Goal: Find specific page/section: Find specific page/section

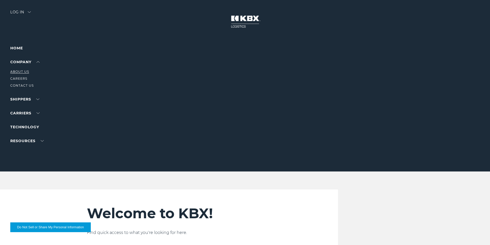
click at [23, 71] on link "About Us" at bounding box center [19, 72] width 19 height 4
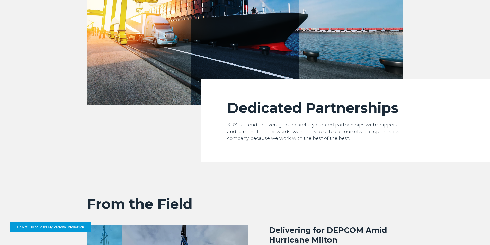
scroll to position [847, 0]
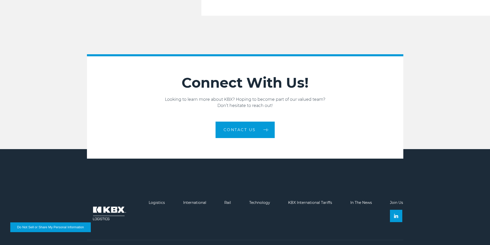
scroll to position [868, 0]
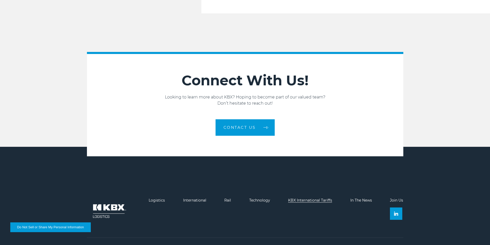
click at [318, 198] on link "KBX International Tariffs" at bounding box center [310, 200] width 44 height 5
click at [195, 198] on link "International" at bounding box center [194, 200] width 23 height 5
